Goal: Complete Application Form: Complete application form

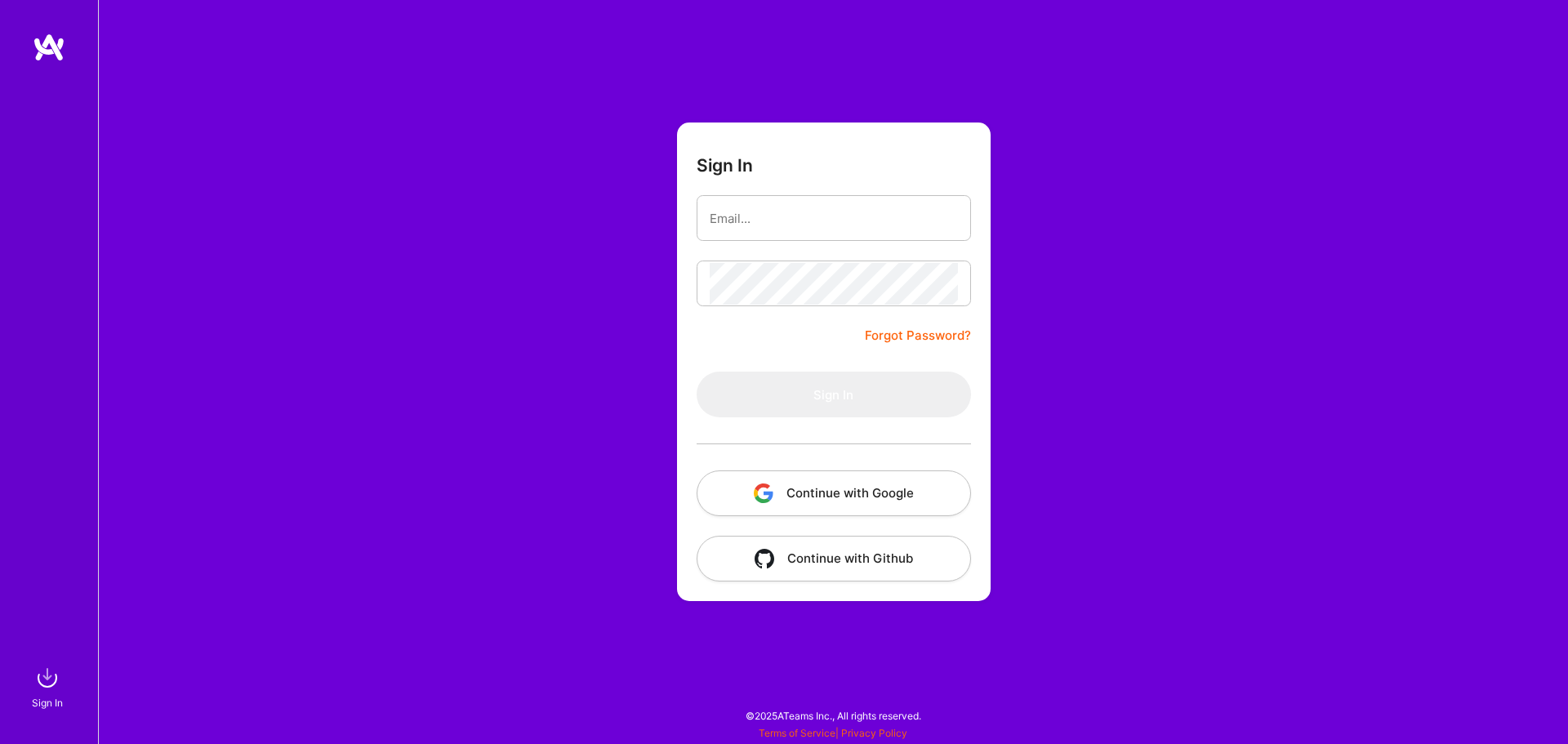
click at [867, 512] on button "Continue with Google" at bounding box center [833, 493] width 274 height 46
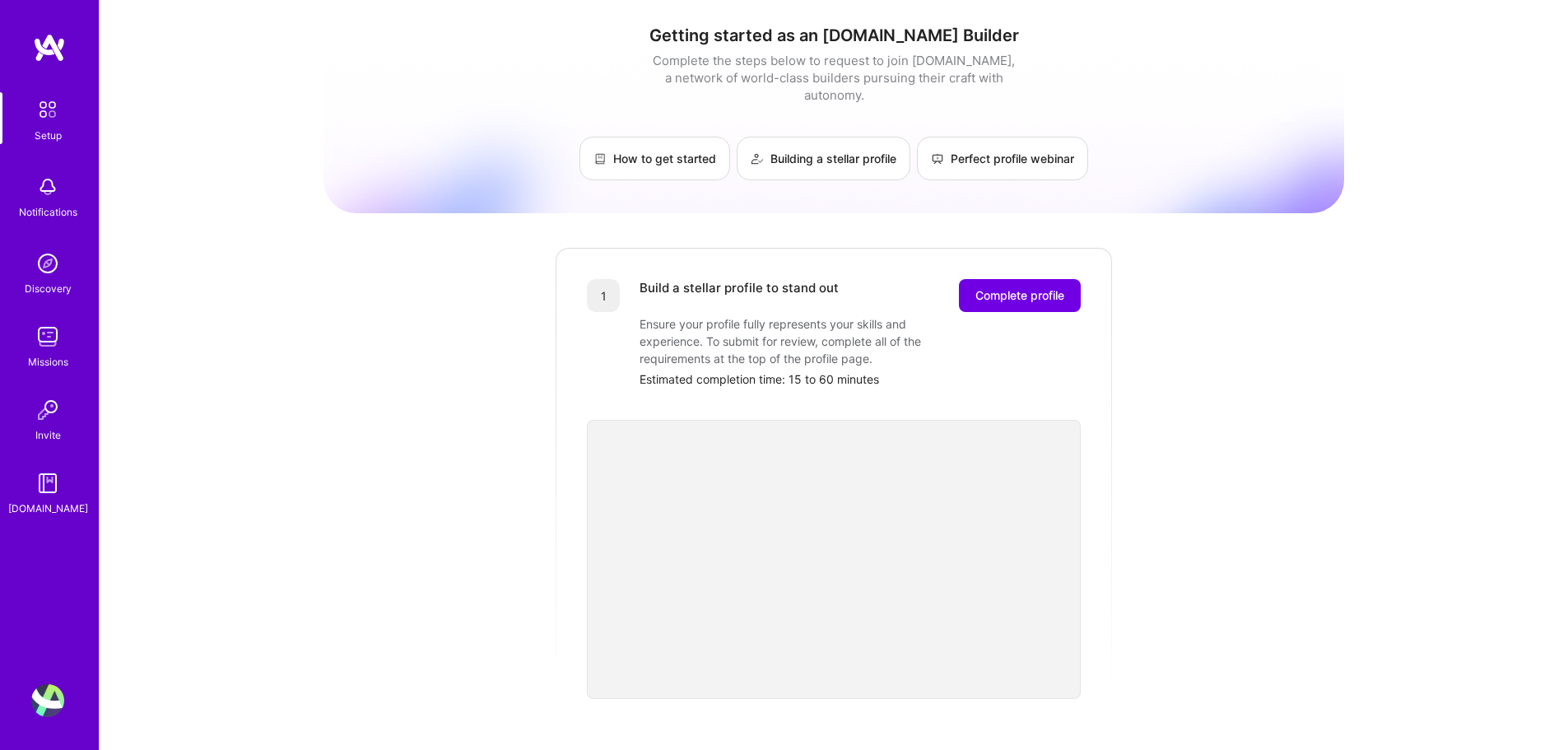
click at [52, 120] on img at bounding box center [48, 109] width 35 height 35
click at [51, 120] on img at bounding box center [48, 109] width 35 height 35
click at [43, 103] on img at bounding box center [48, 109] width 35 height 35
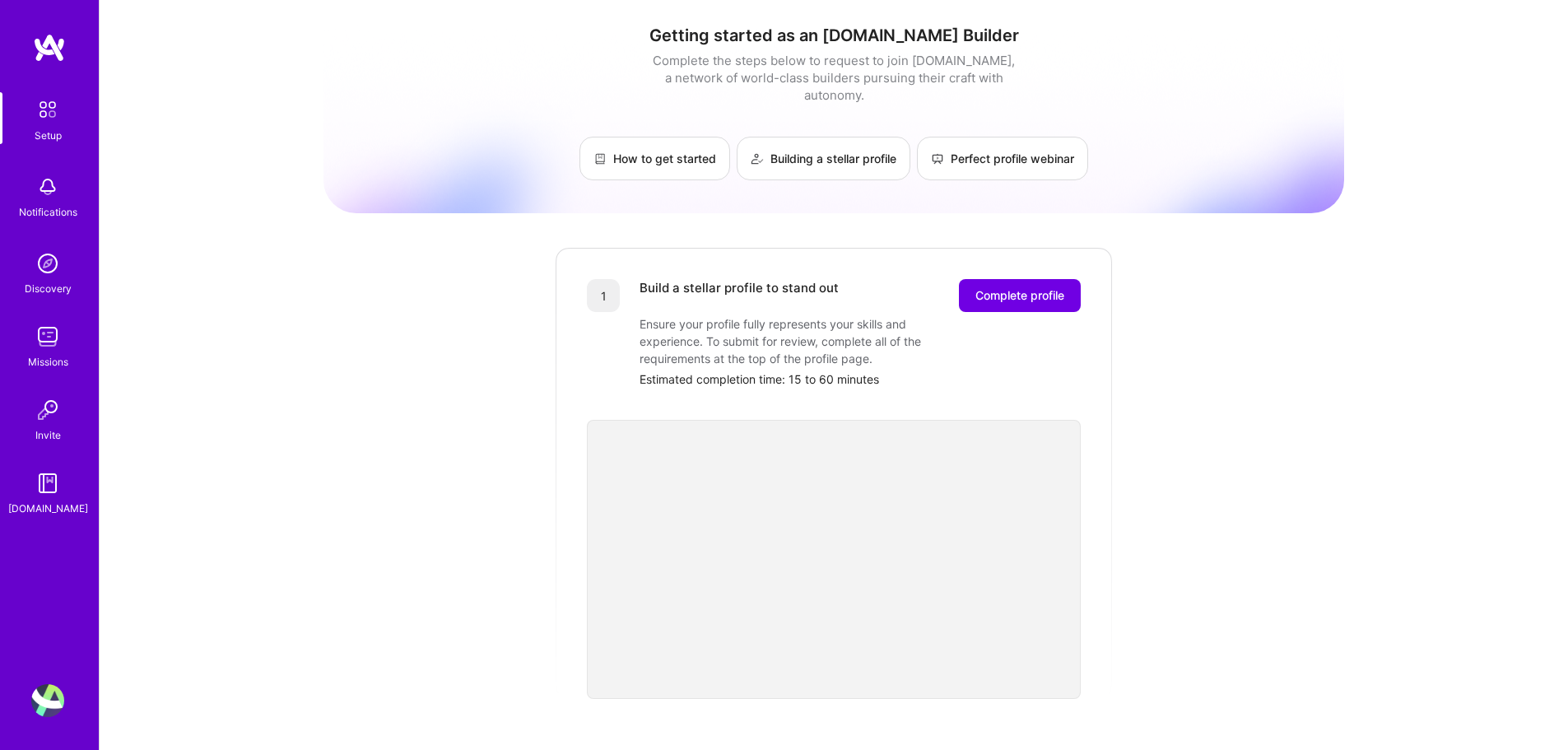
click at [53, 107] on img at bounding box center [48, 109] width 35 height 35
click at [1021, 288] on span "Complete profile" at bounding box center [1019, 296] width 89 height 17
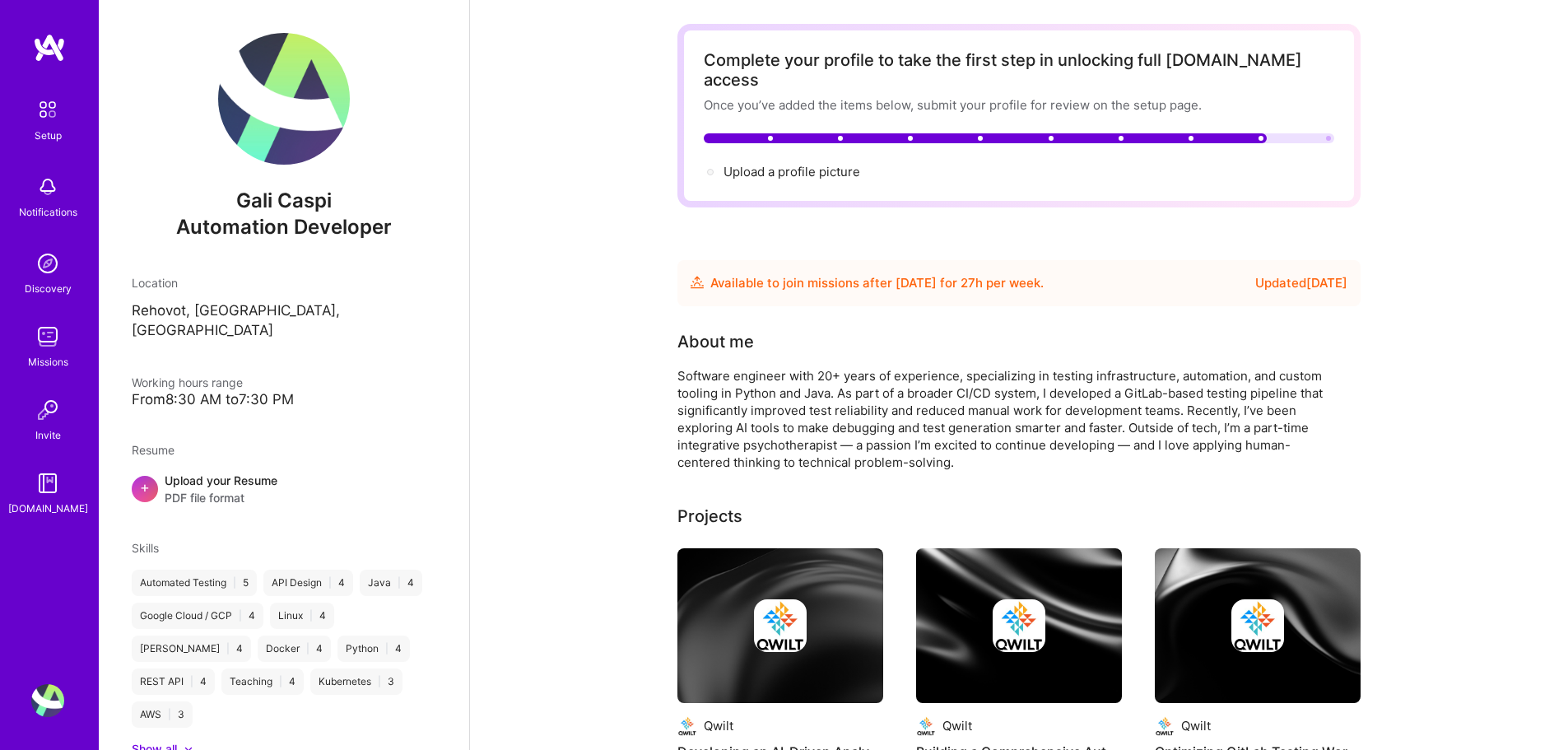
scroll to position [63, 0]
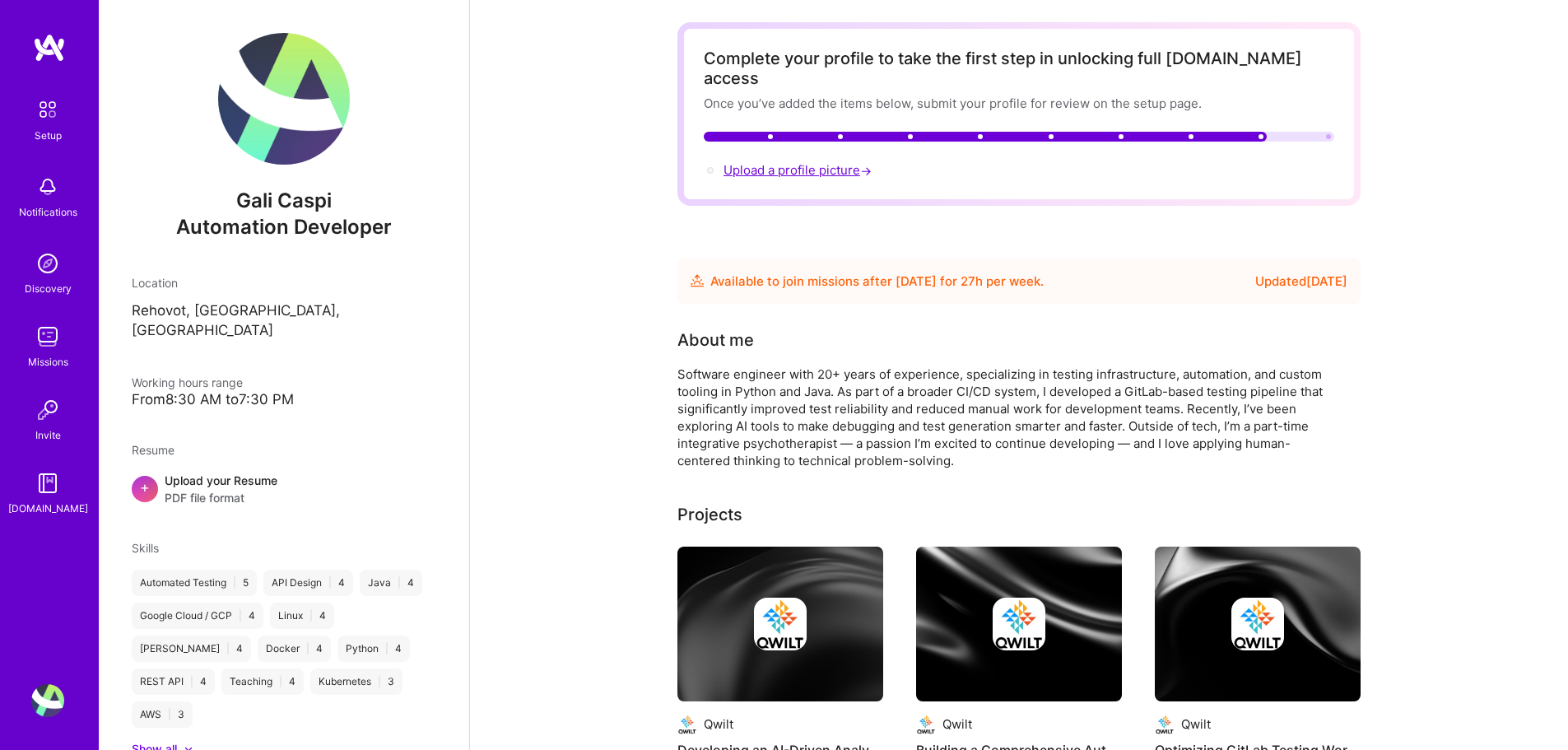
click at [821, 162] on span "Upload a profile picture →" at bounding box center [799, 169] width 152 height 16
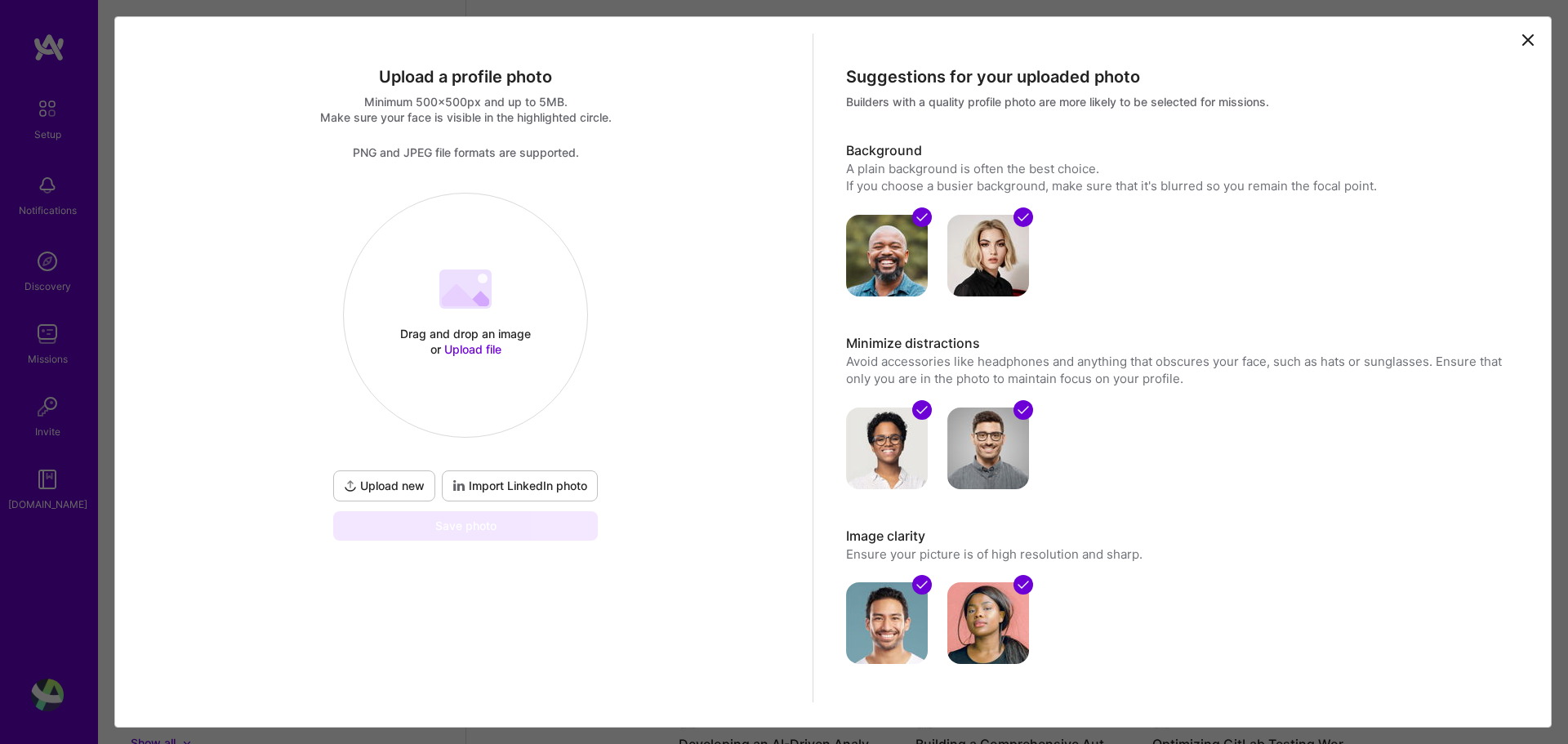
click at [483, 344] on span "Upload file" at bounding box center [472, 348] width 57 height 14
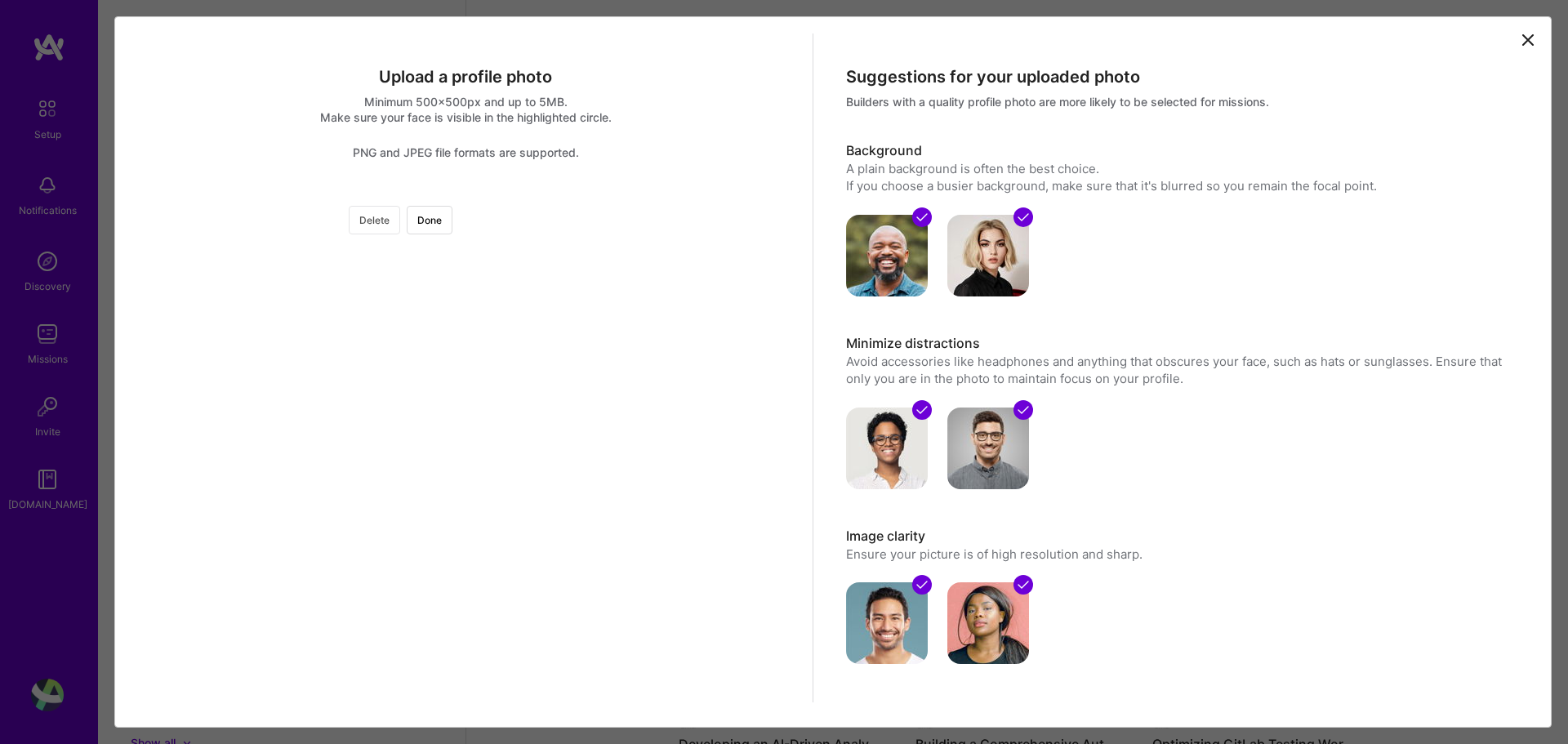
click at [400, 224] on button "Delete" at bounding box center [374, 220] width 51 height 28
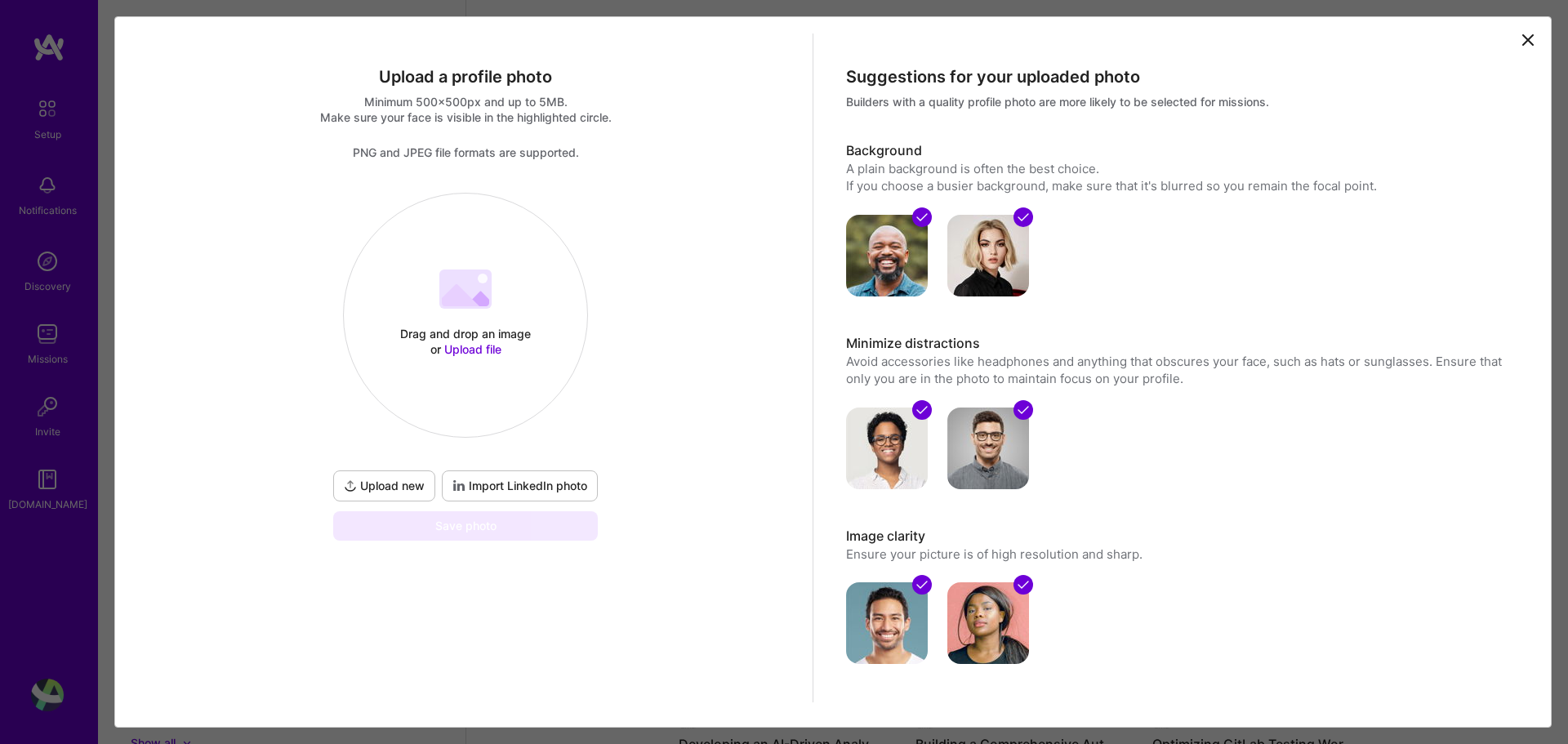
click at [462, 295] on icon at bounding box center [460, 295] width 37 height 22
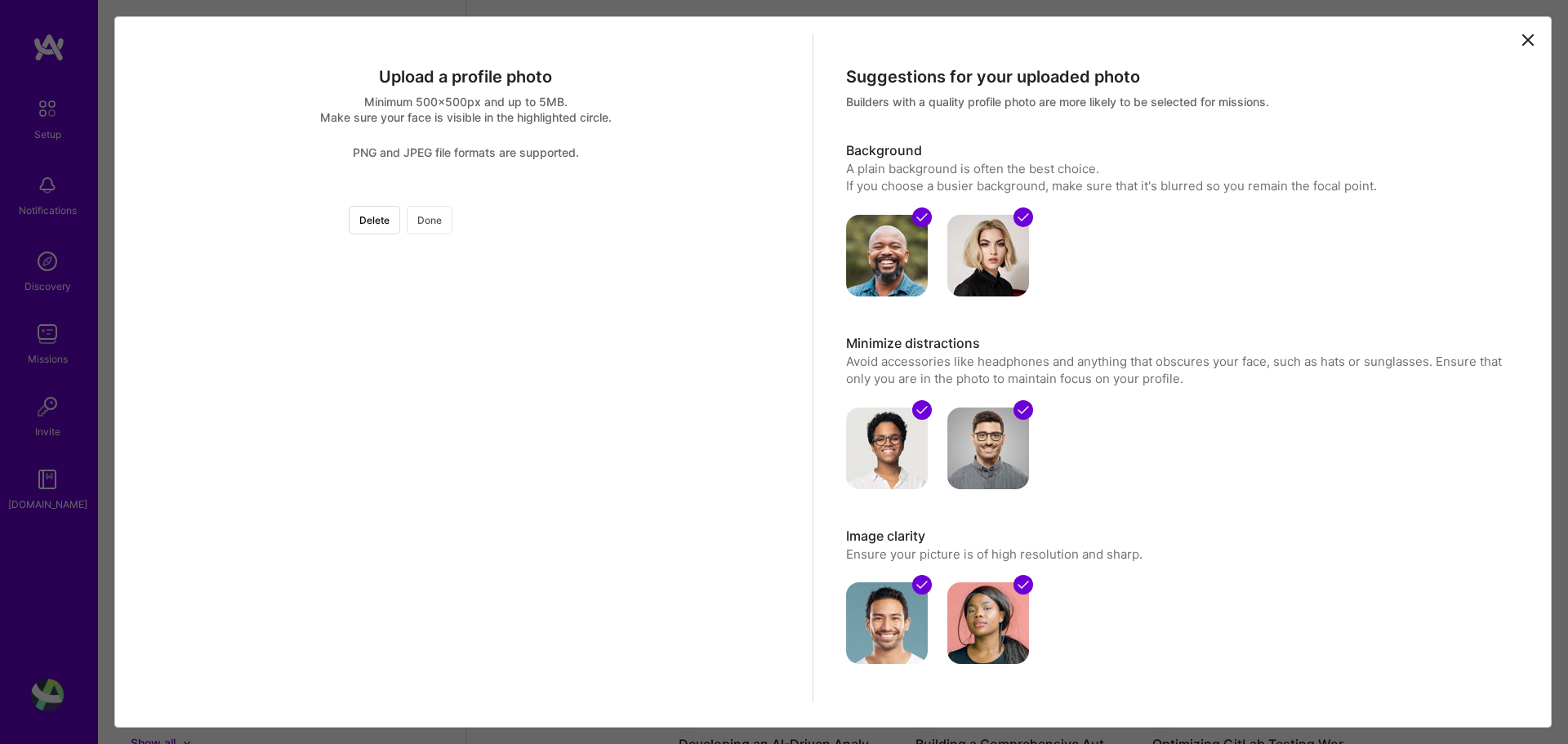
click at [452, 219] on button "Done" at bounding box center [429, 220] width 46 height 28
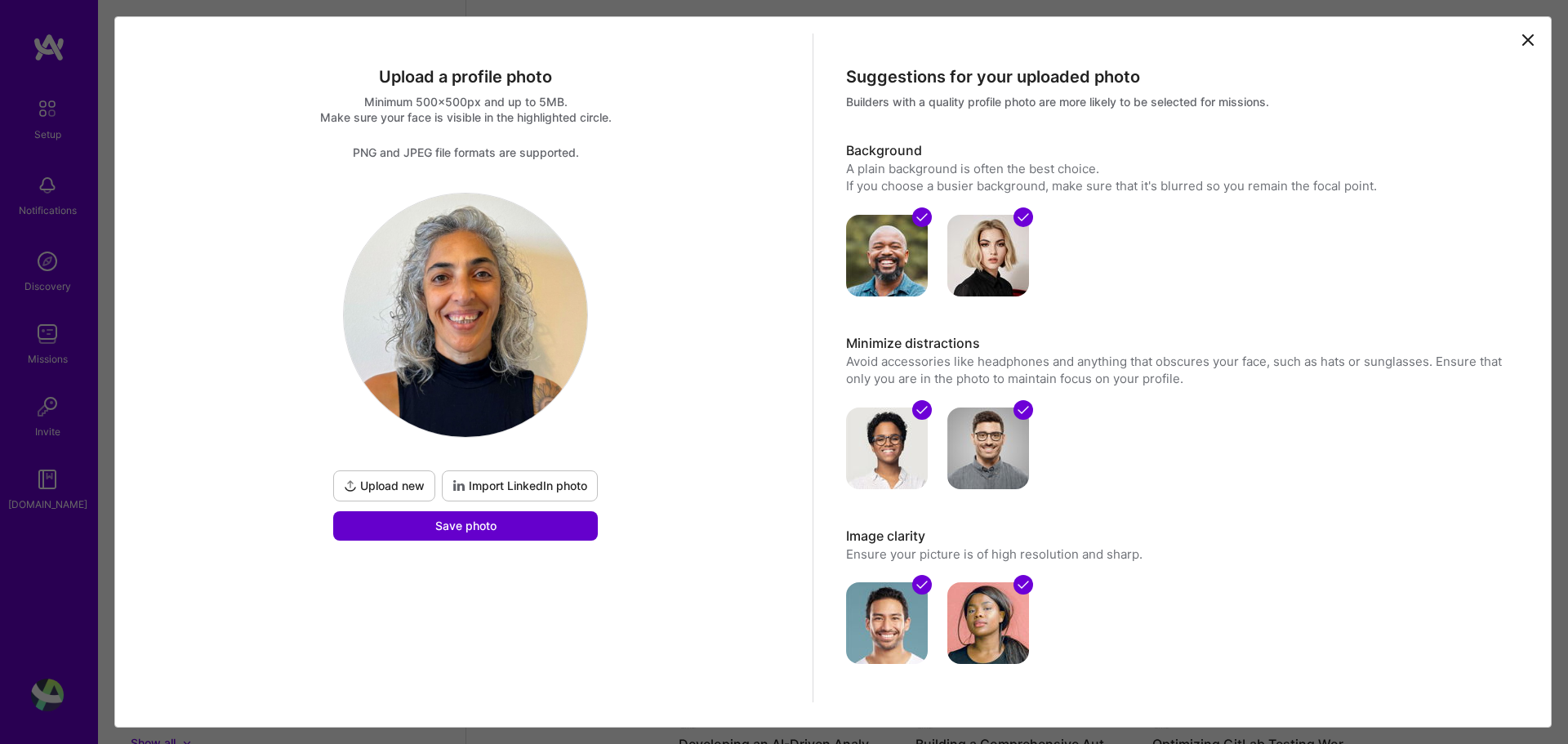
click at [474, 528] on span "Save photo" at bounding box center [465, 526] width 61 height 16
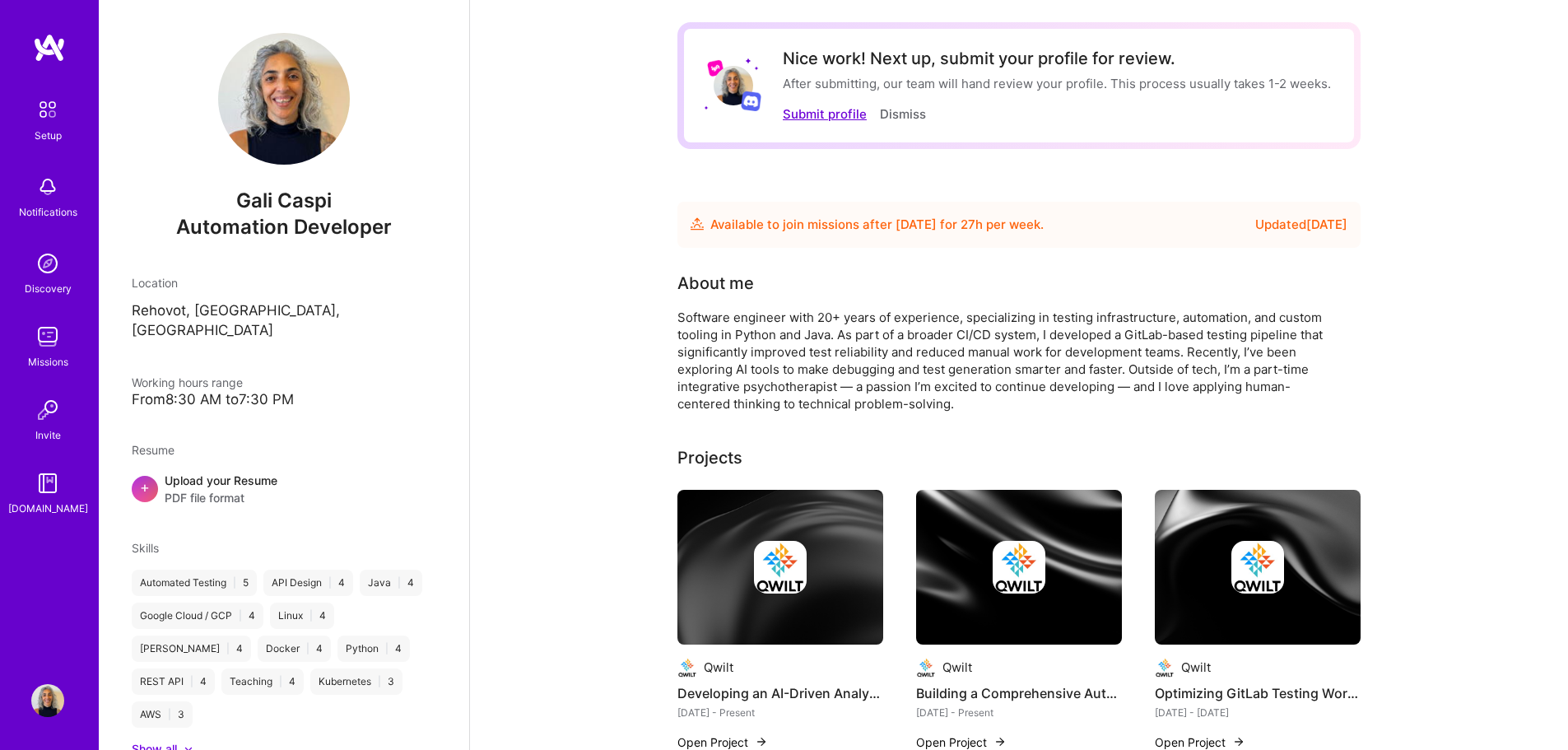
click at [824, 114] on button "Submit profile" at bounding box center [824, 114] width 84 height 17
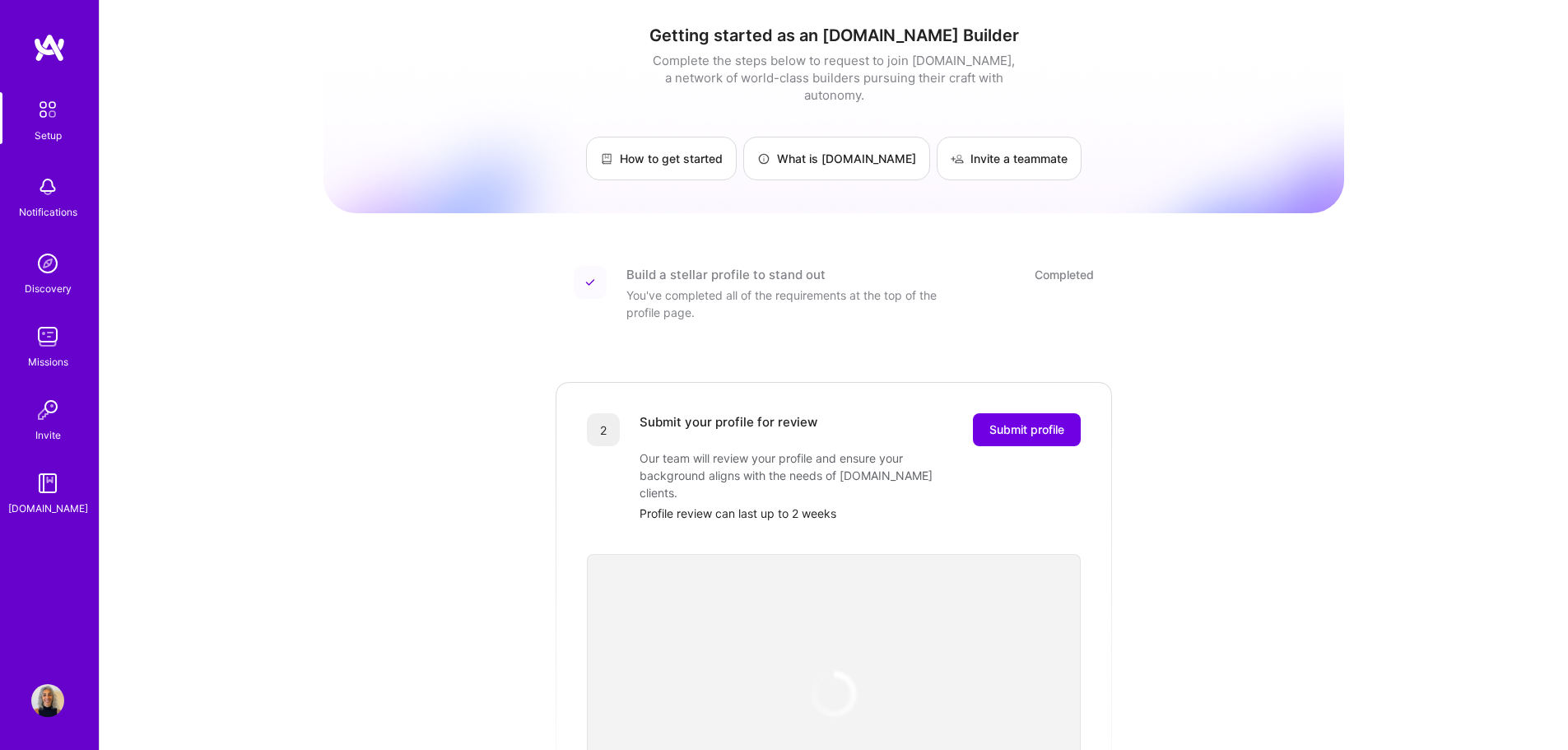
click at [1224, 353] on div "Getting started as an [DOMAIN_NAME] Builder Complete the steps below to request…" at bounding box center [834, 623] width 1021 height 1223
click at [39, 199] on img at bounding box center [48, 187] width 33 height 33
click at [47, 343] on img at bounding box center [48, 336] width 33 height 33
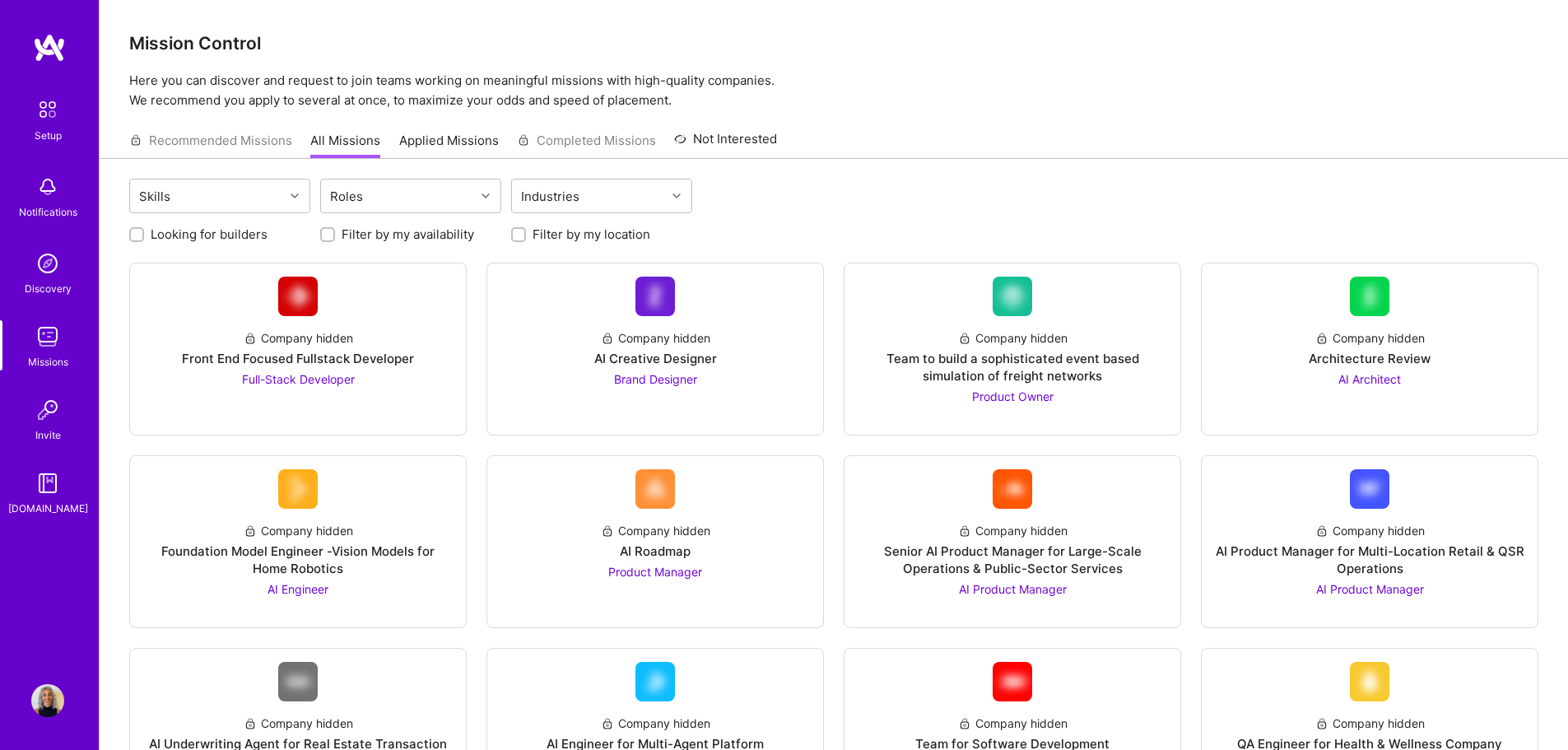
click at [51, 112] on img at bounding box center [48, 109] width 35 height 35
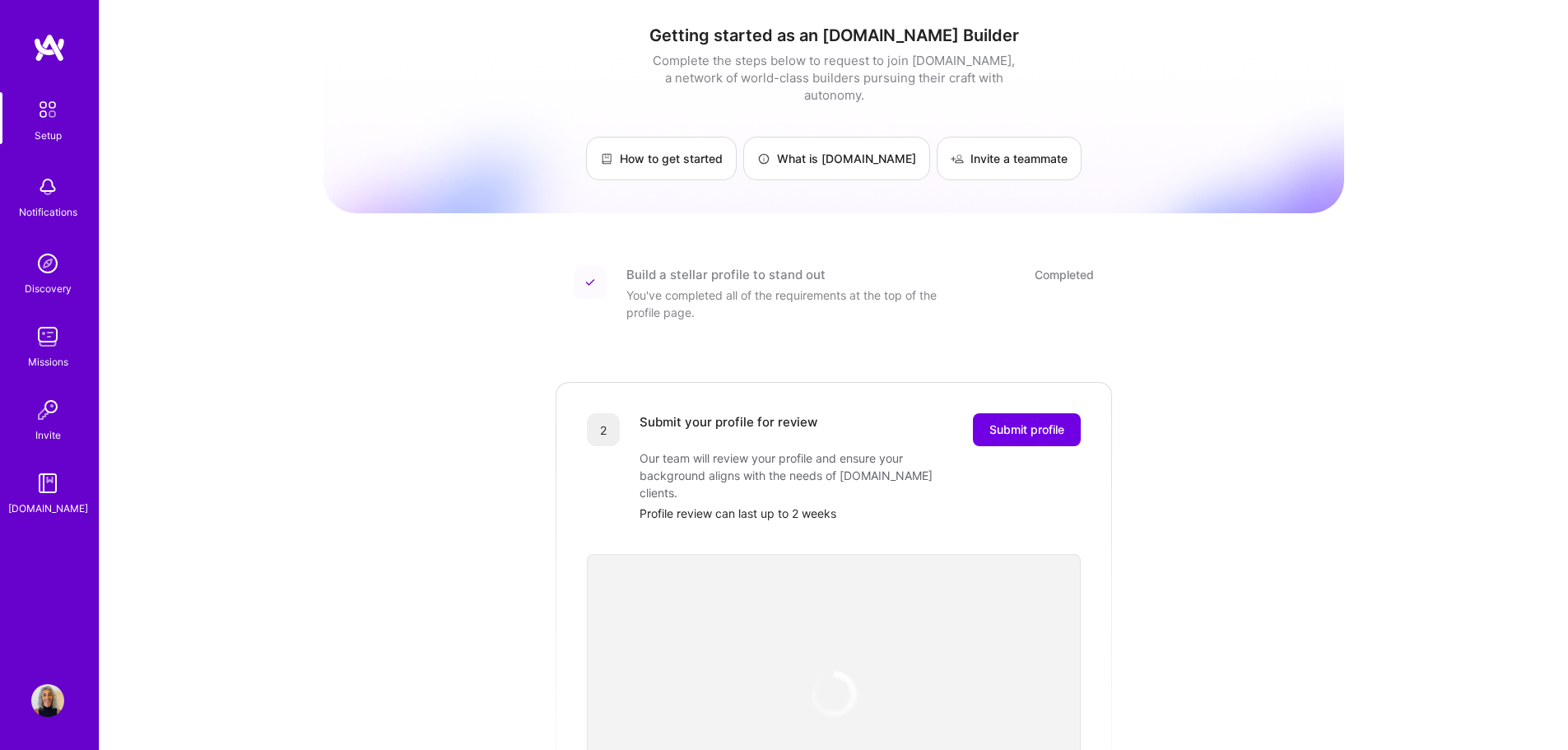
click at [397, 417] on div "Getting started as an [DOMAIN_NAME] Builder Complete the steps below to request…" at bounding box center [834, 623] width 1021 height 1223
click at [1241, 448] on div "Getting started as an [DOMAIN_NAME] Builder Complete the steps below to request…" at bounding box center [834, 623] width 1021 height 1223
click at [1054, 422] on span "Submit profile" at bounding box center [1028, 430] width 75 height 17
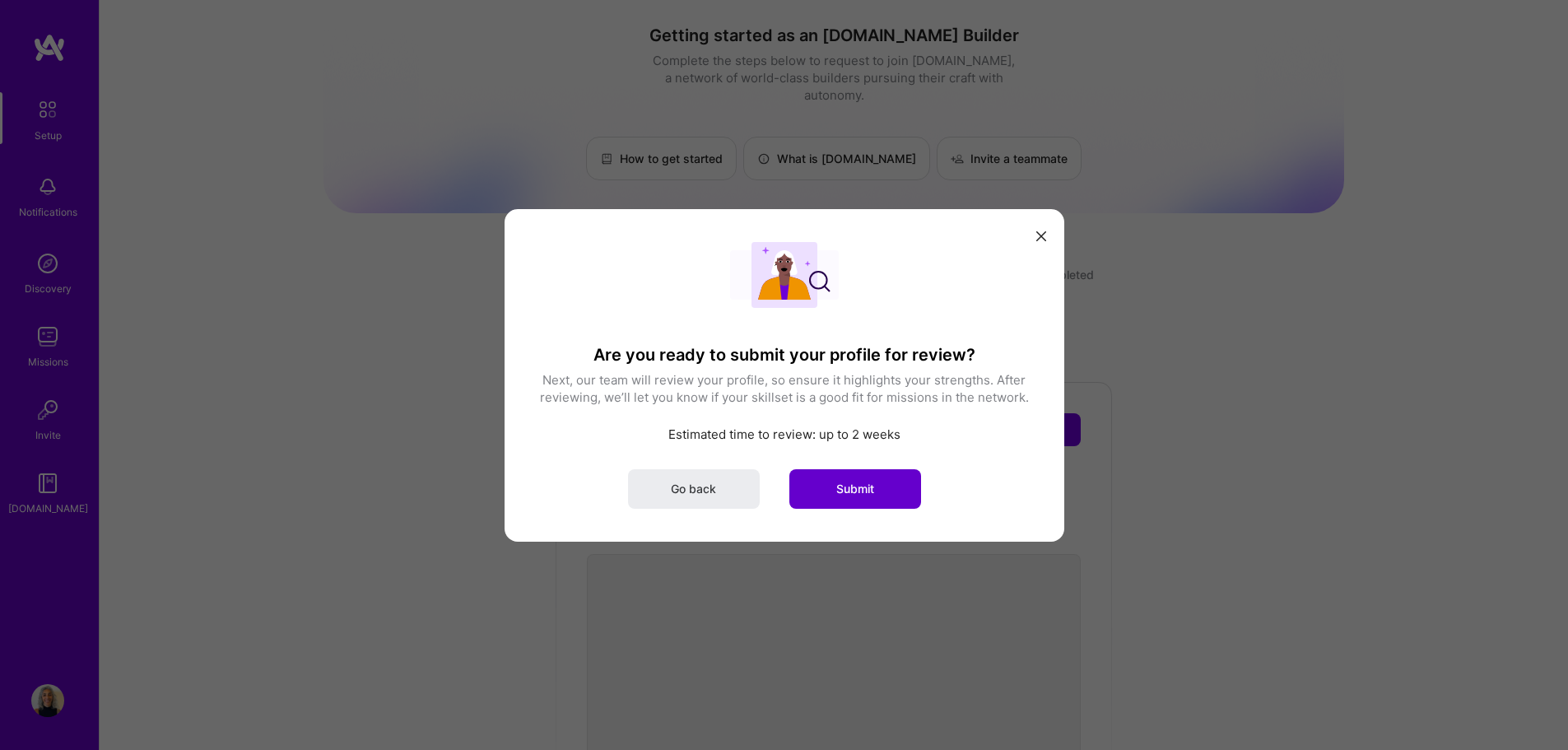
click at [877, 492] on button "Submit" at bounding box center [855, 488] width 131 height 40
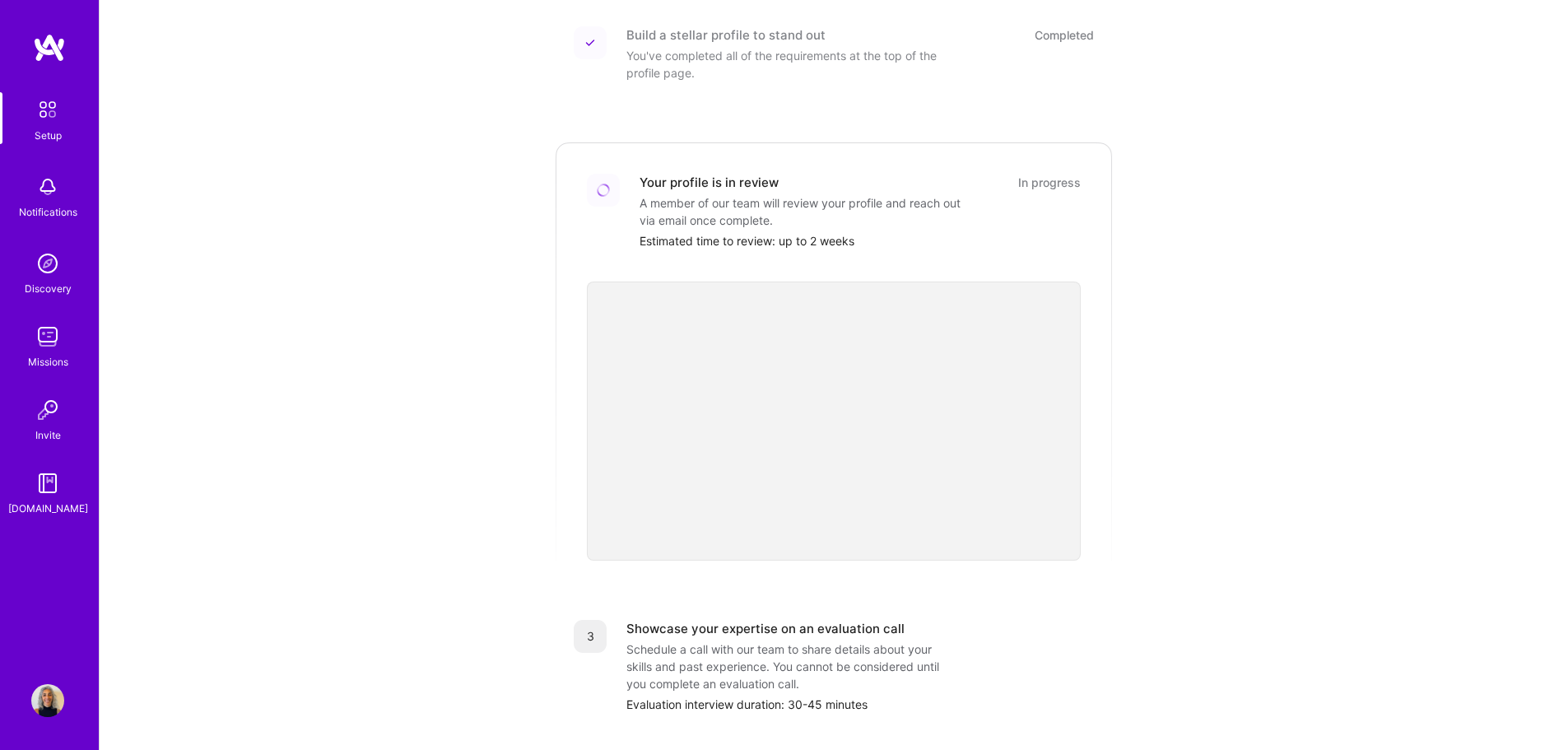
scroll to position [267, 0]
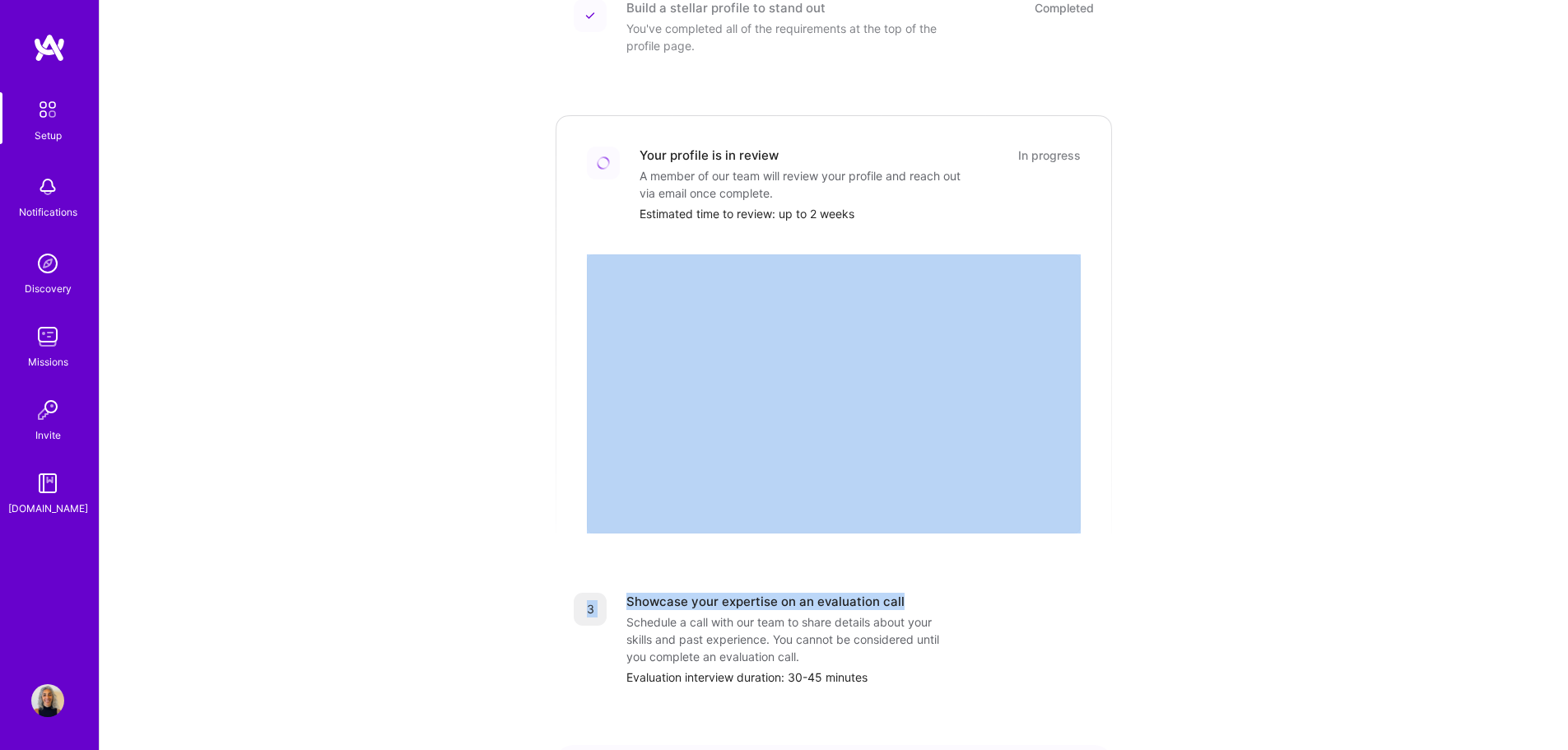
drag, startPoint x: 1552, startPoint y: 485, endPoint x: 1548, endPoint y: 556, distance: 71.1
click at [1548, 556] on div "Getting started as an [DOMAIN_NAME] Builder Complete the steps below to request…" at bounding box center [834, 341] width 1469 height 1215
click at [1334, 562] on div "Getting started as an [DOMAIN_NAME] Builder Complete the steps below to request…" at bounding box center [834, 340] width 1021 height 1190
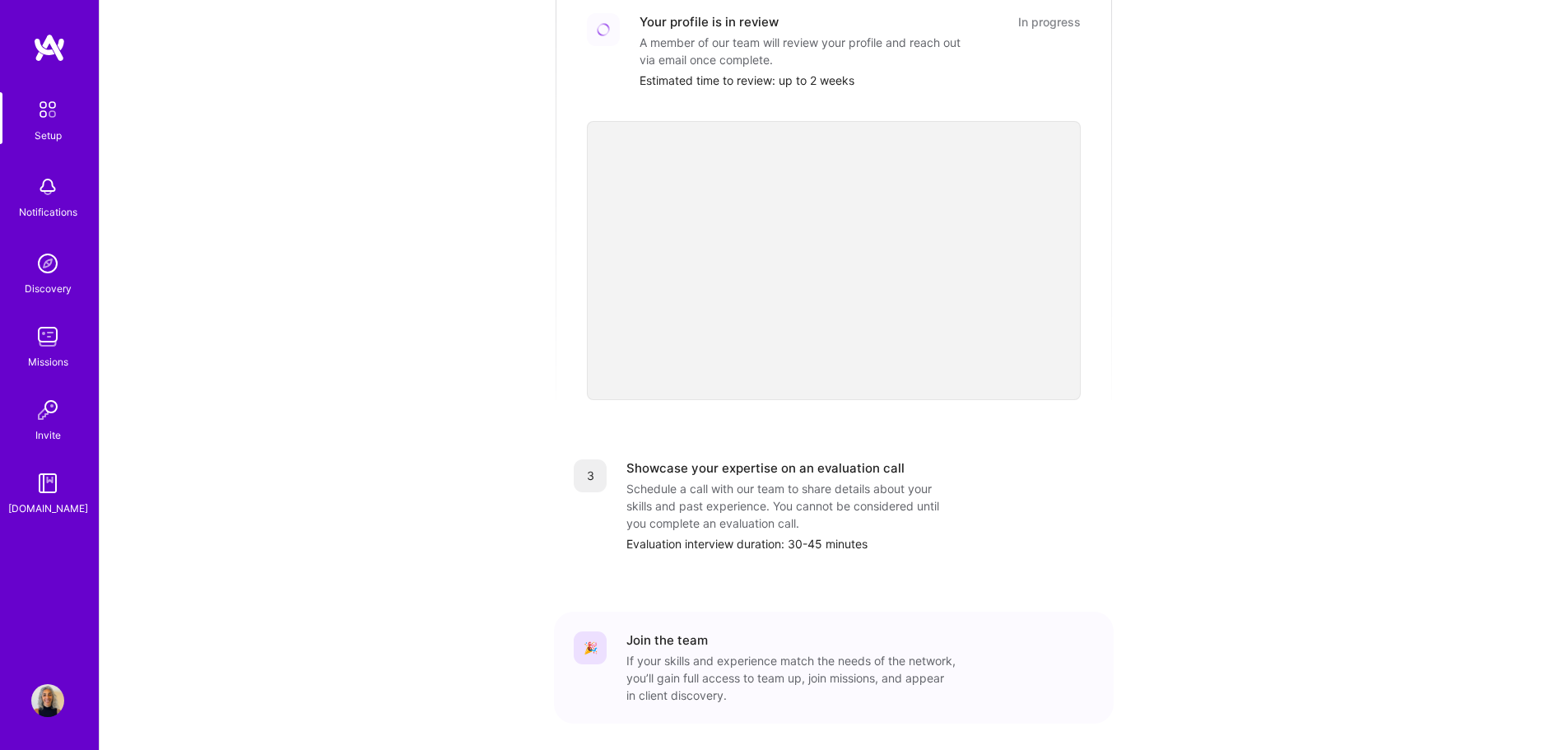
scroll to position [401, 0]
drag, startPoint x: 751, startPoint y: 480, endPoint x: 756, endPoint y: 496, distance: 16.8
click at [756, 496] on div "Schedule a call with our team to share details about your skills and past exper…" at bounding box center [791, 505] width 329 height 51
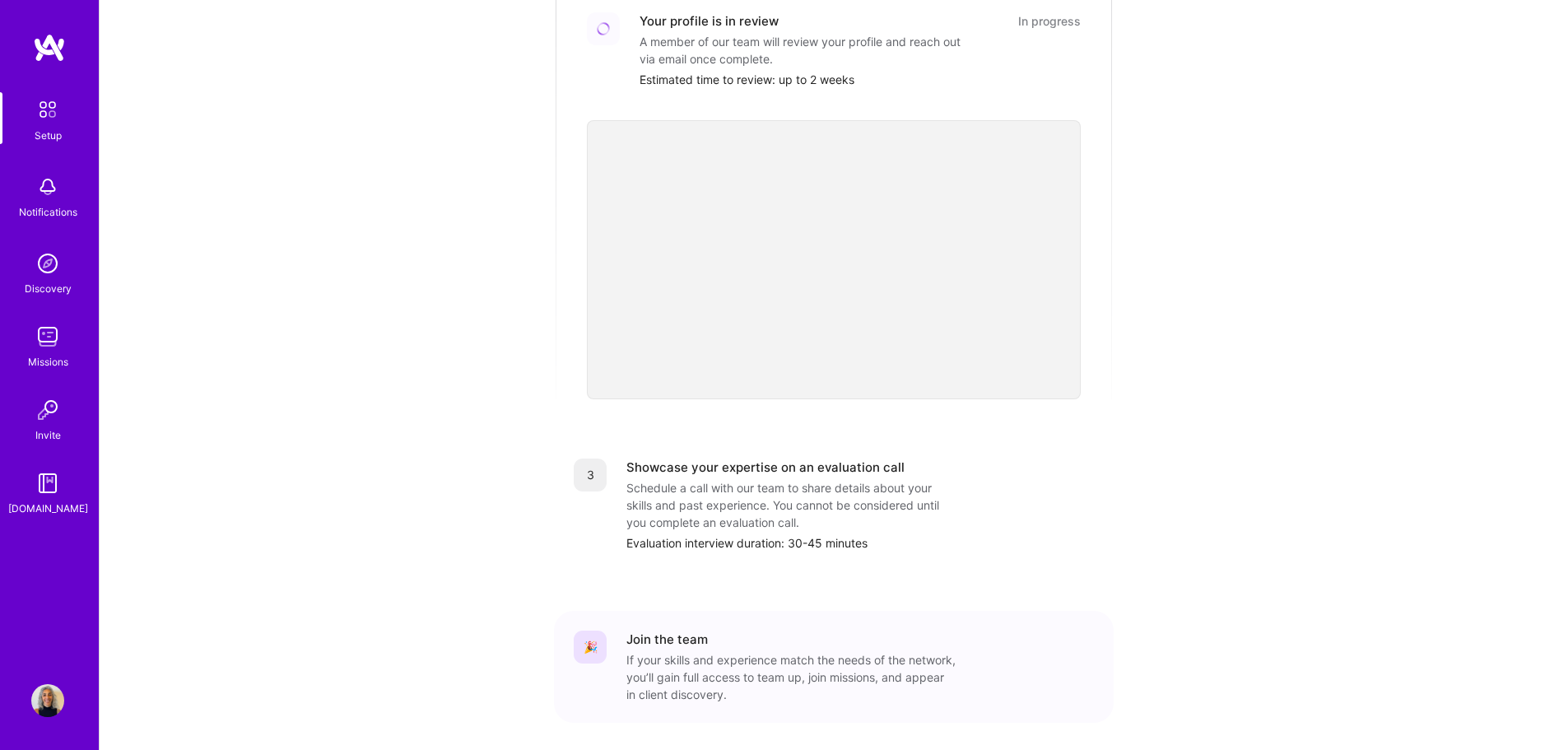
click at [874, 499] on div "Schedule a call with our team to share details about your skills and past exper…" at bounding box center [791, 505] width 329 height 51
click at [1086, 505] on div "Showcase your expertise on an evaluation call Schedule a call with our team to …" at bounding box center [860, 505] width 468 height 93
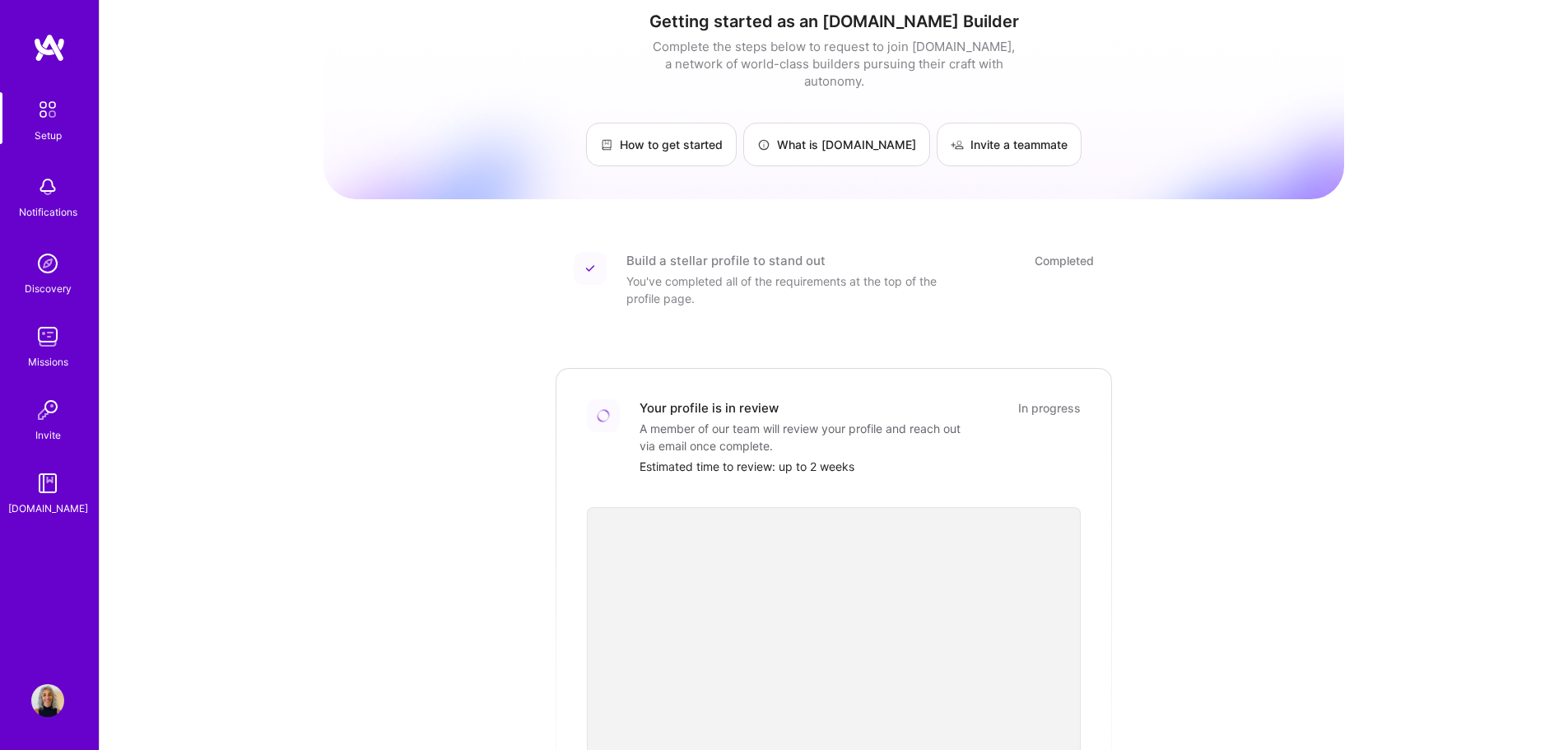
scroll to position [0, 0]
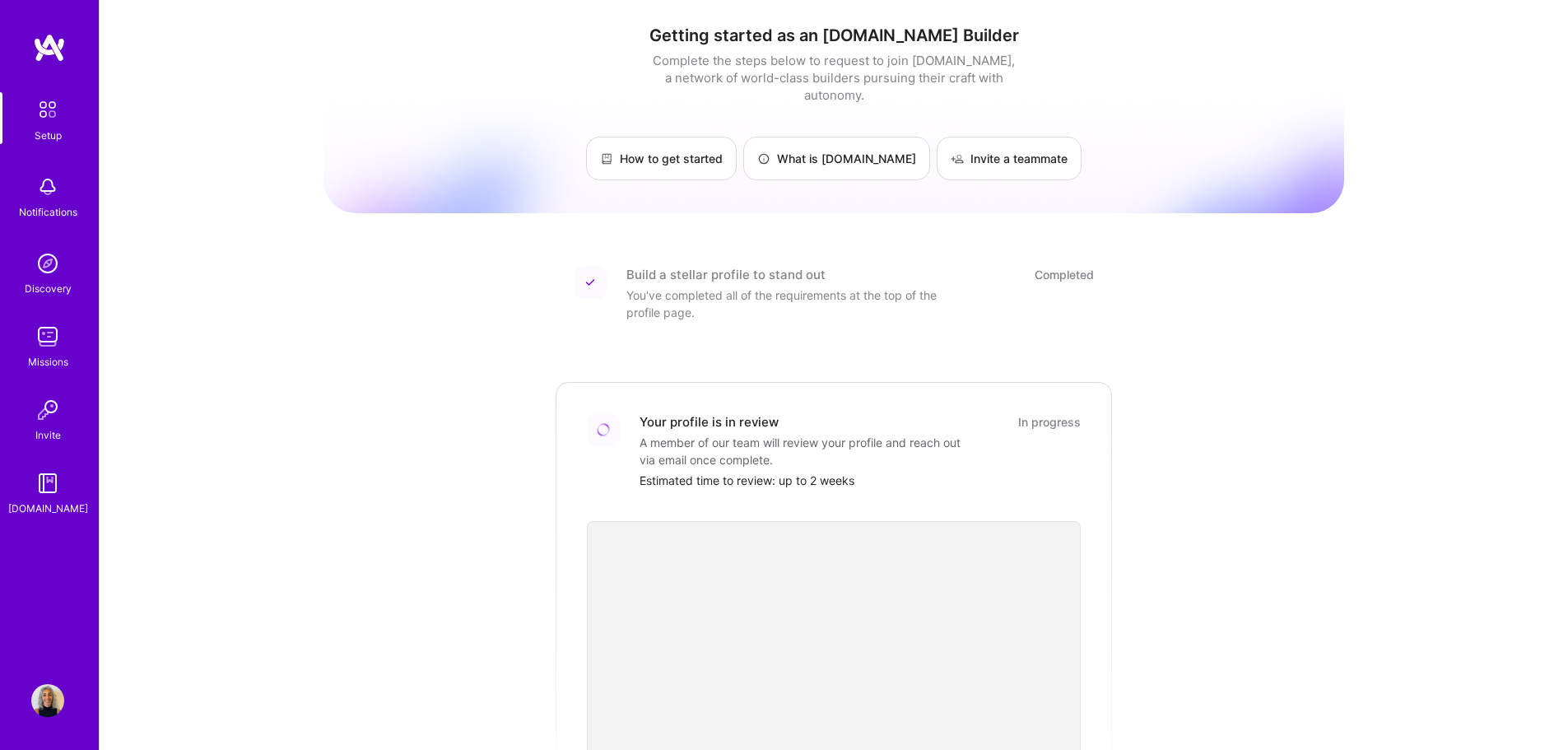
click at [43, 699] on img at bounding box center [48, 700] width 33 height 33
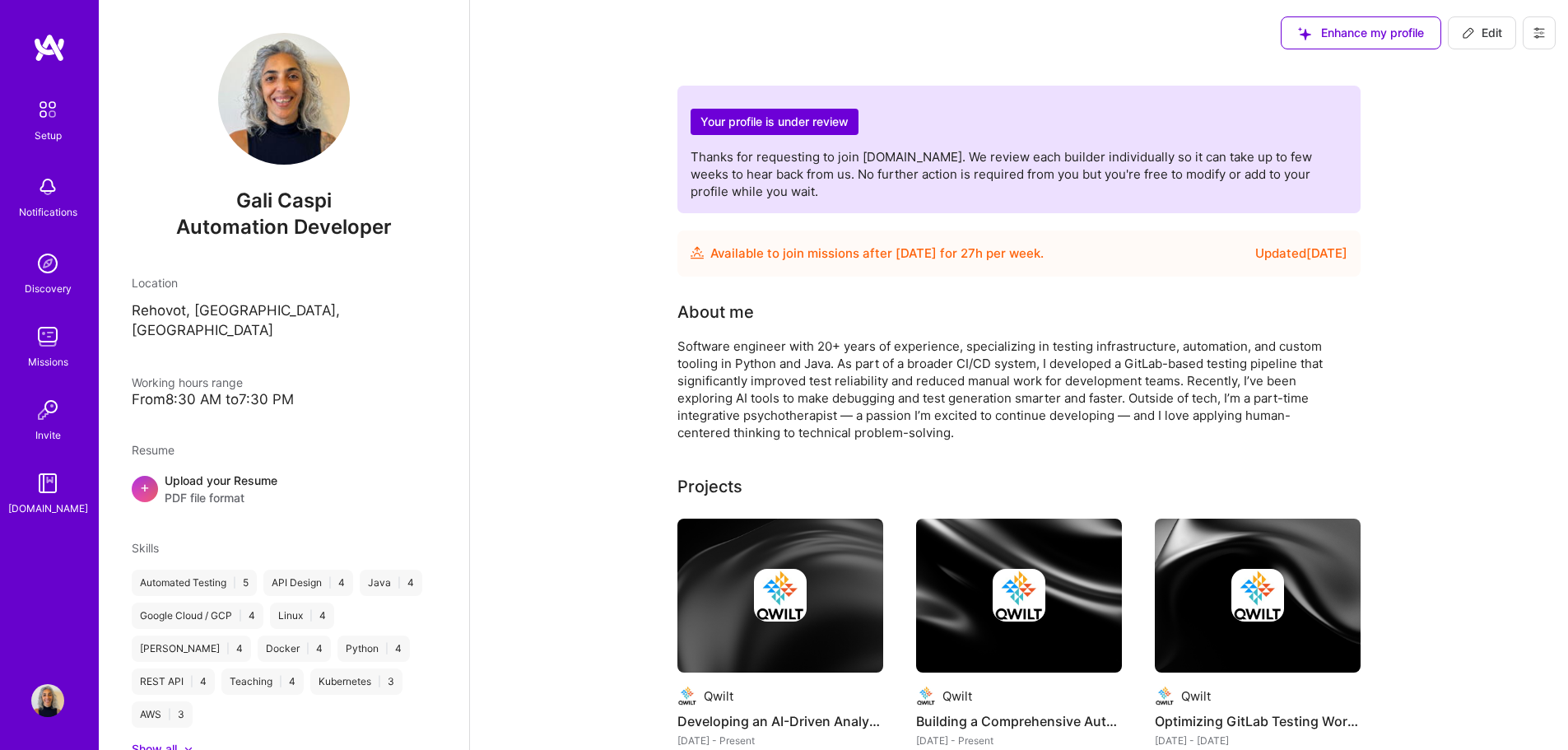
click at [293, 109] on img at bounding box center [283, 98] width 131 height 131
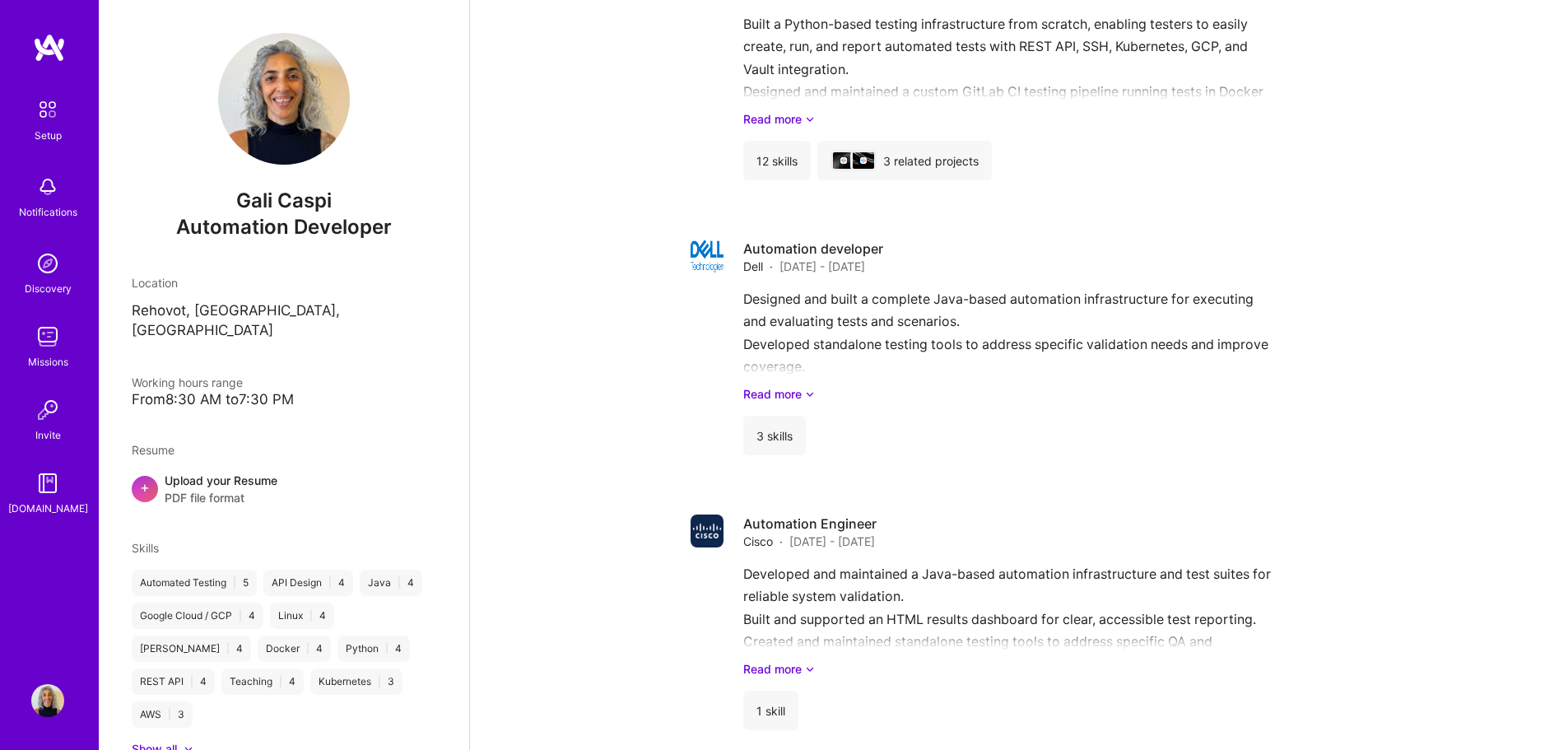
scroll to position [966, 0]
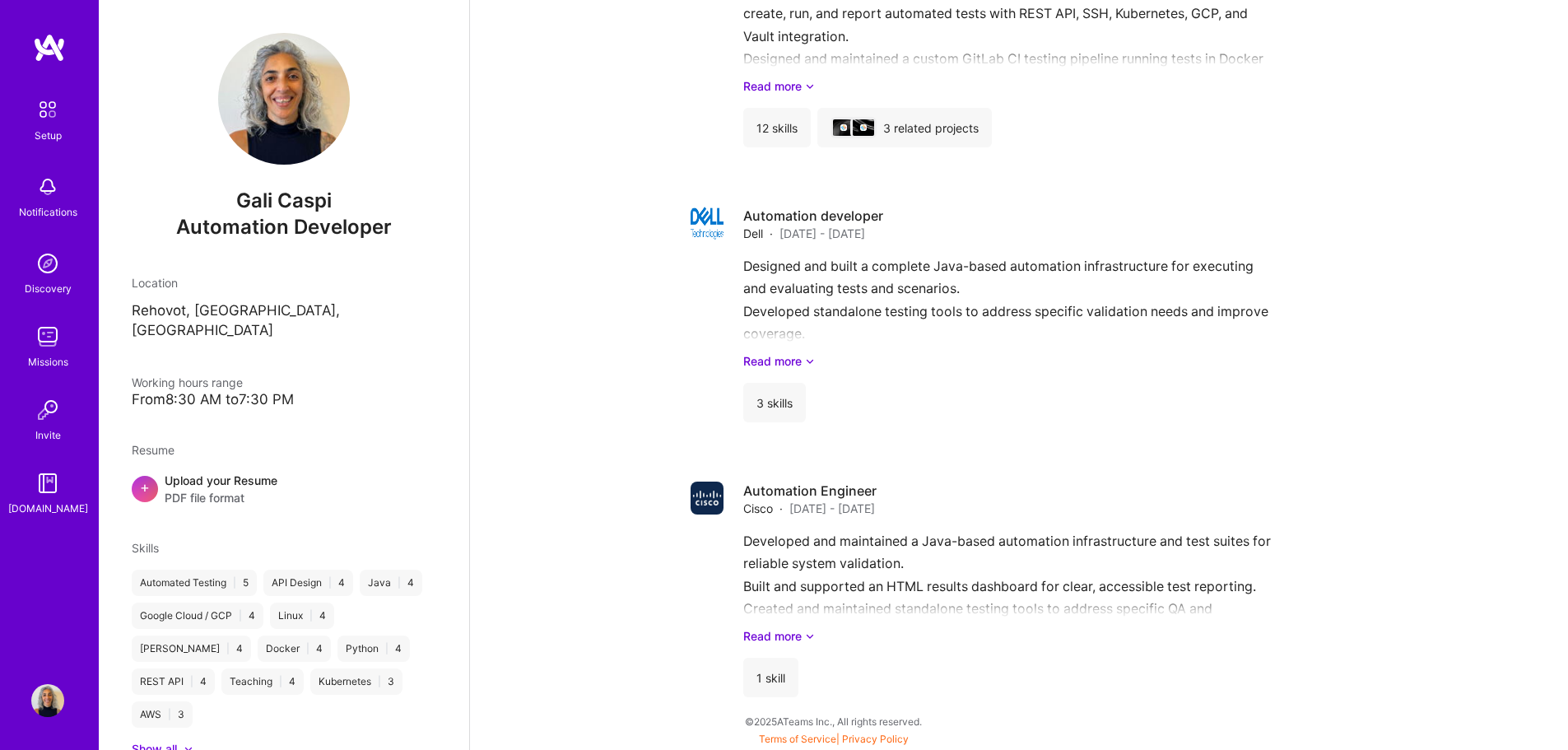
click at [267, 119] on img at bounding box center [283, 98] width 131 height 131
